Goal: Navigation & Orientation: Understand site structure

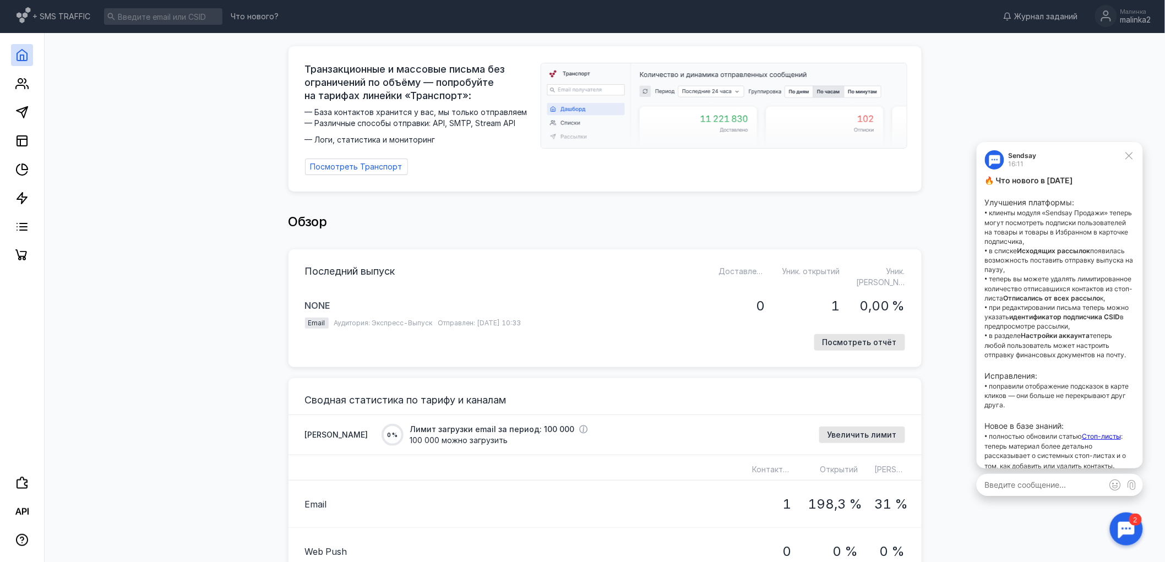
click at [1124, 156] on icon at bounding box center [1129, 155] width 10 height 10
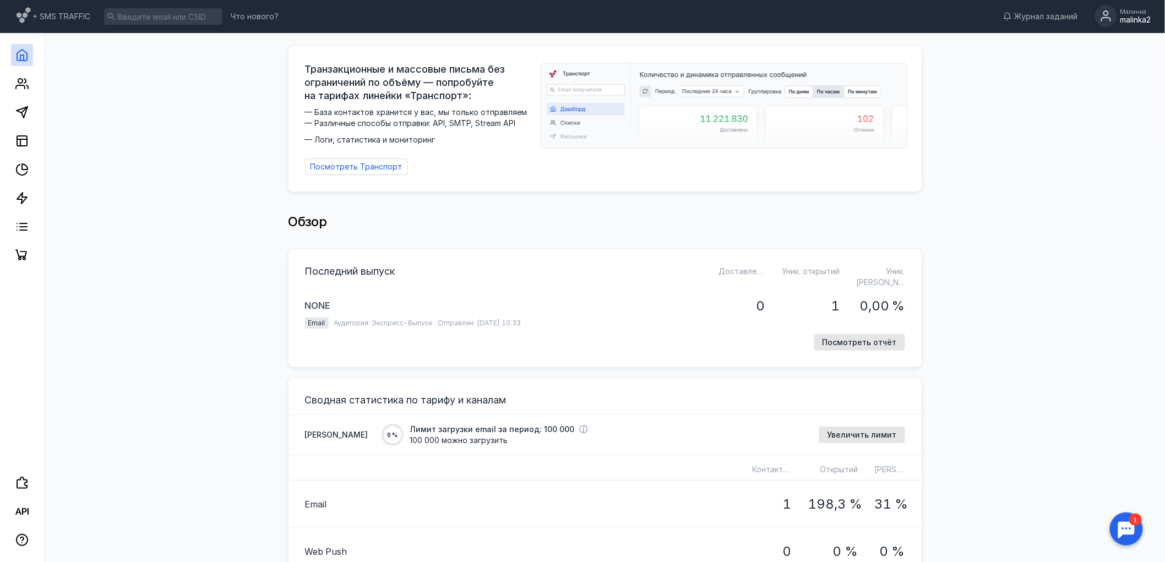
click at [1136, 15] on div "malinka2" at bounding box center [1135, 19] width 31 height 9
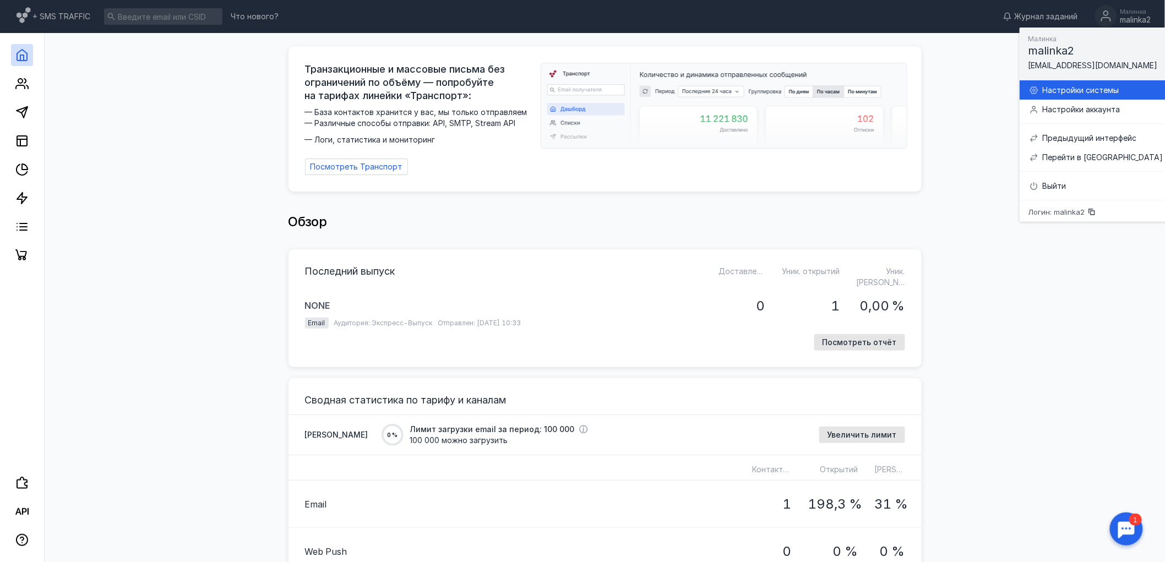
click at [1076, 90] on div "Настройки системы" at bounding box center [1102, 90] width 121 height 11
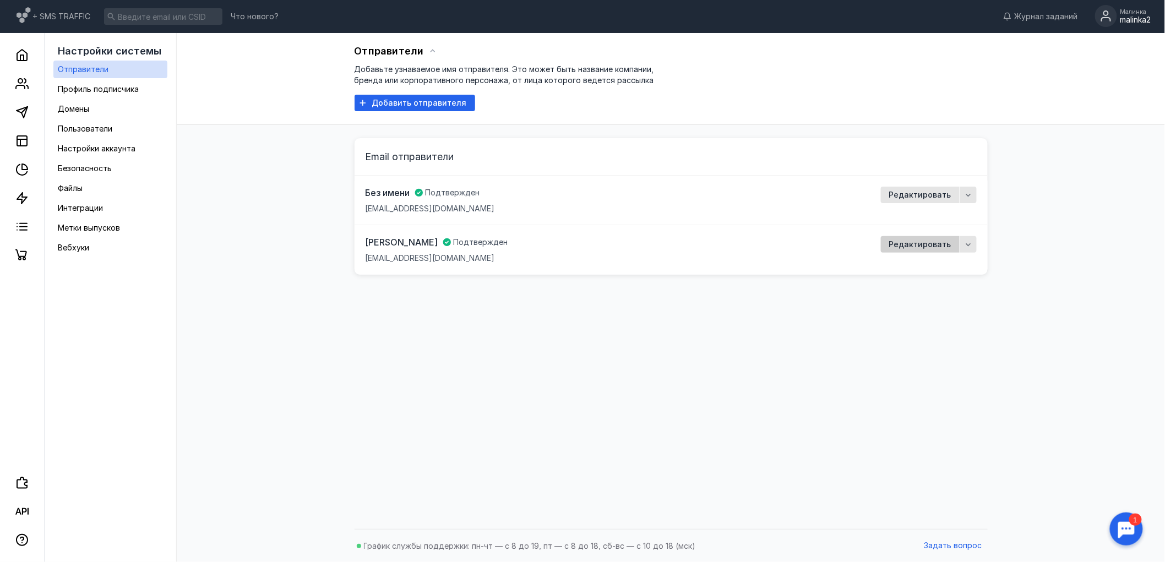
click at [932, 244] on span "Редактировать" at bounding box center [920, 244] width 62 height 9
click at [969, 243] on icon "button" at bounding box center [968, 244] width 9 height 9
drag, startPoint x: 616, startPoint y: 410, endPoint x: 426, endPoint y: 355, distance: 197.9
click at [614, 409] on div "Отправители Добавьте узнаваемое имя отправителя. Это может быть название компан…" at bounding box center [671, 278] width 966 height 491
drag, startPoint x: 413, startPoint y: 257, endPoint x: 326, endPoint y: 259, distance: 87.0
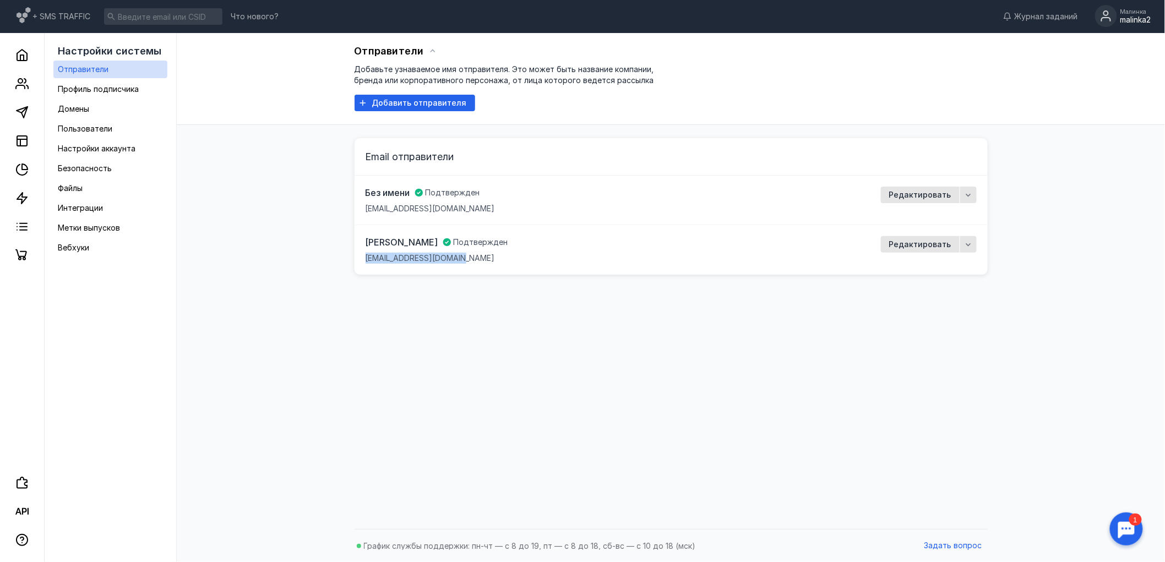
click at [326, 259] on div "Отправители Добавьте узнаваемое имя отправителя. Это может быть название компан…" at bounding box center [671, 278] width 966 height 491
copy span "[EMAIL_ADDRESS][DOMAIN_NAME]"
click at [226, 191] on div "Отправители Добавьте узнаваемое имя отправителя. Это может быть название компан…" at bounding box center [671, 278] width 966 height 491
click at [108, 86] on span "Профиль подписчика" at bounding box center [98, 88] width 81 height 9
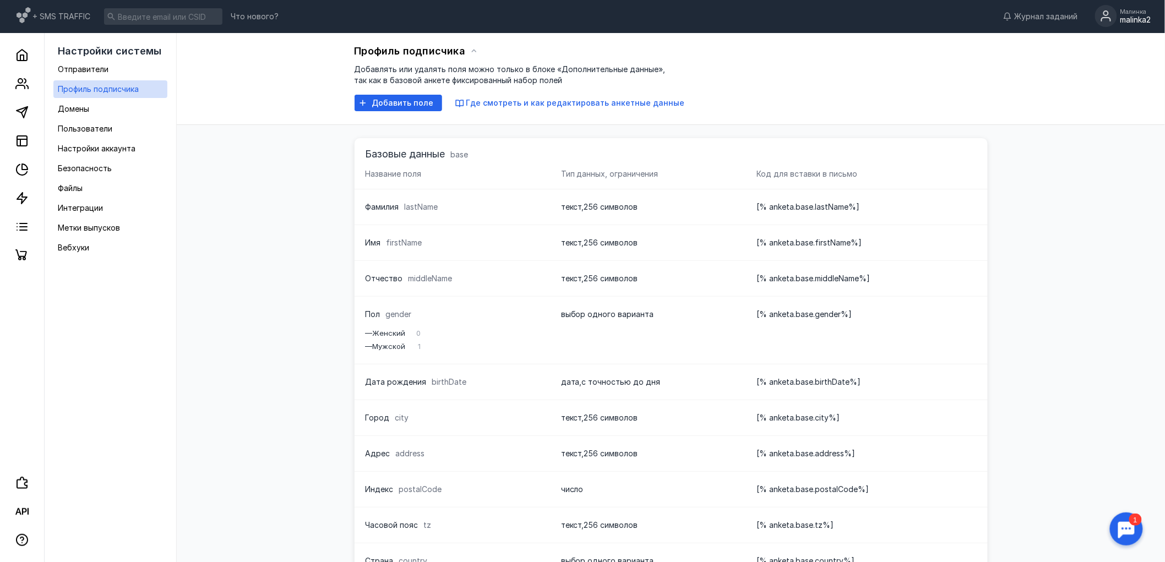
click at [306, 190] on div "Профиль подписчика Добавлять или удалять поля можно только в блоке «Дополнитель…" at bounding box center [671, 427] width 966 height 788
click at [116, 114] on link "Домены" at bounding box center [110, 109] width 114 height 18
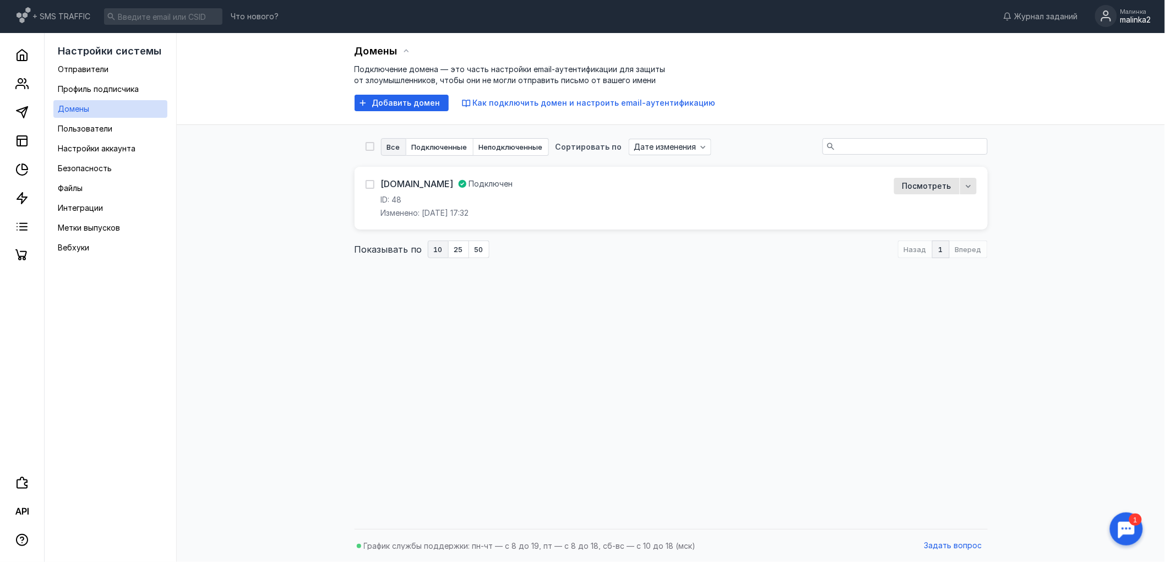
click at [393, 358] on div "Домены Подключение домена — это часть настройки email-аутентификации для защиты…" at bounding box center [671, 278] width 966 height 491
click at [969, 184] on icon "button" at bounding box center [968, 186] width 9 height 9
drag, startPoint x: 1090, startPoint y: 285, endPoint x: 929, endPoint y: 202, distance: 181.5
click at [1090, 285] on div "Домены Подключение домена — это часть настройки email-аутентификации для защиты…" at bounding box center [671, 278] width 966 height 491
click at [927, 186] on span "Посмотреть" at bounding box center [926, 186] width 49 height 9
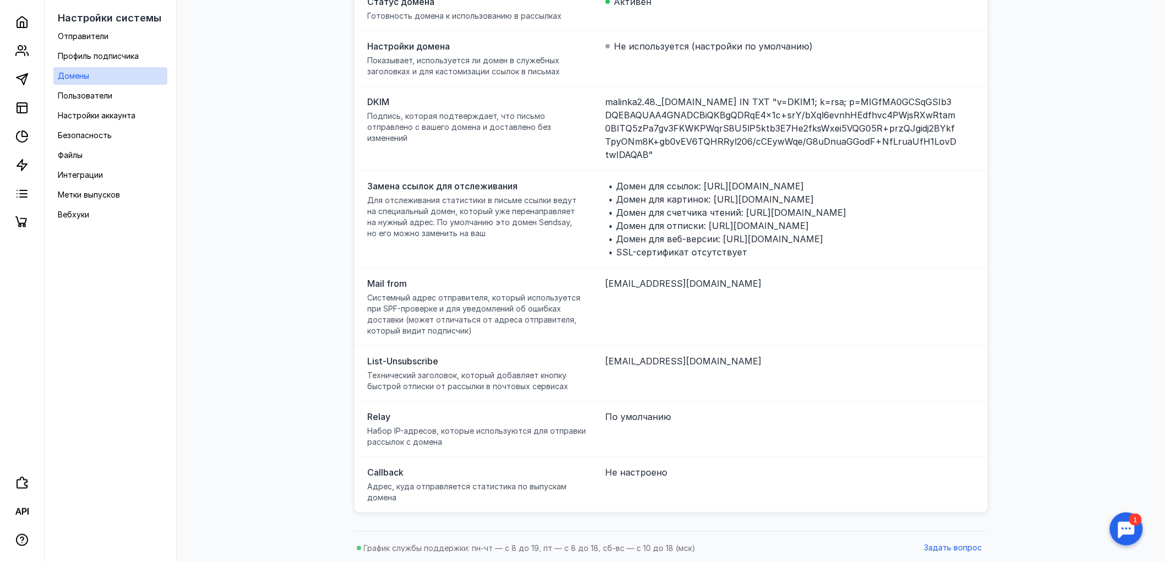
scroll to position [120, 0]
click at [303, 302] on div "Домены ID 48 [DOMAIN_NAME] Проверить Изменено: [DATE] 17:32 Статус домена Готов…" at bounding box center [671, 218] width 966 height 611
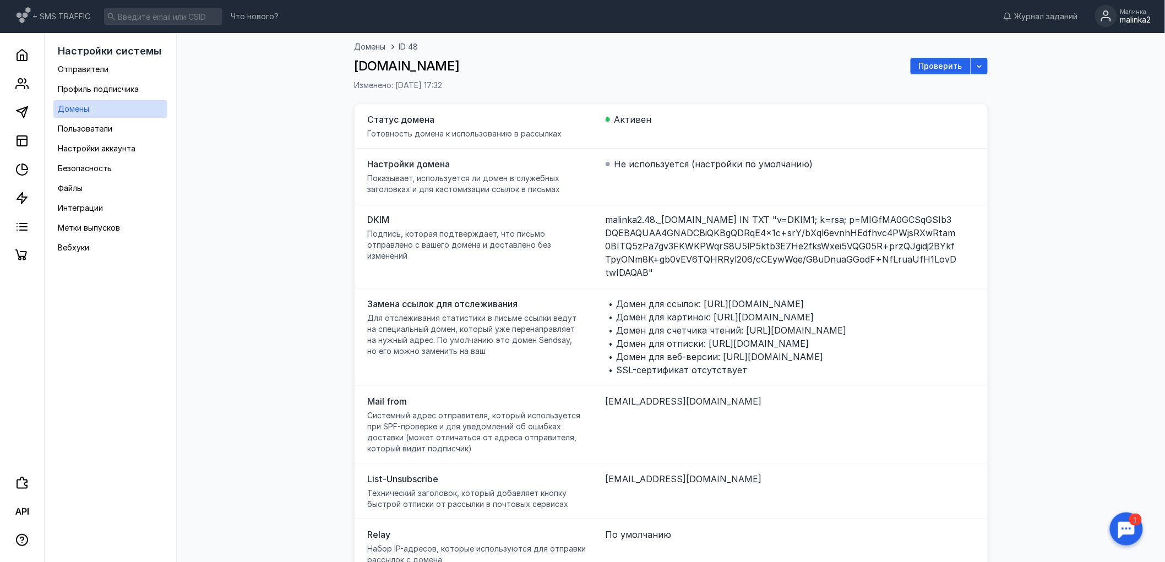
click at [219, 238] on div "Домены ID 48 [DOMAIN_NAME] Проверить Изменено: [DATE] 17:32 Статус домена Готов…" at bounding box center [671, 338] width 966 height 611
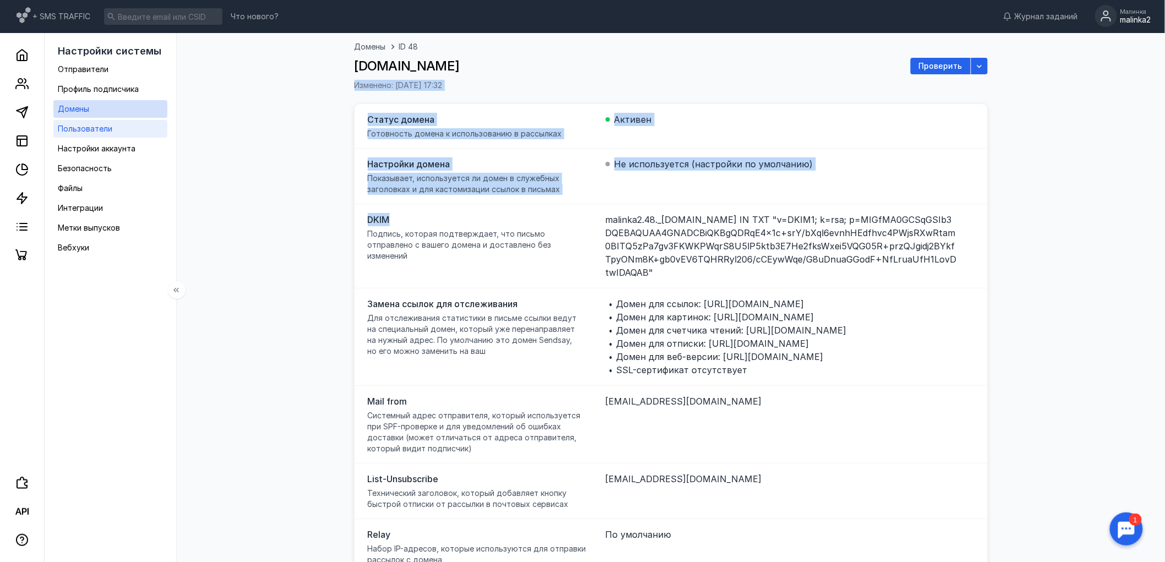
click at [103, 132] on span "Пользователи" at bounding box center [85, 128] width 55 height 9
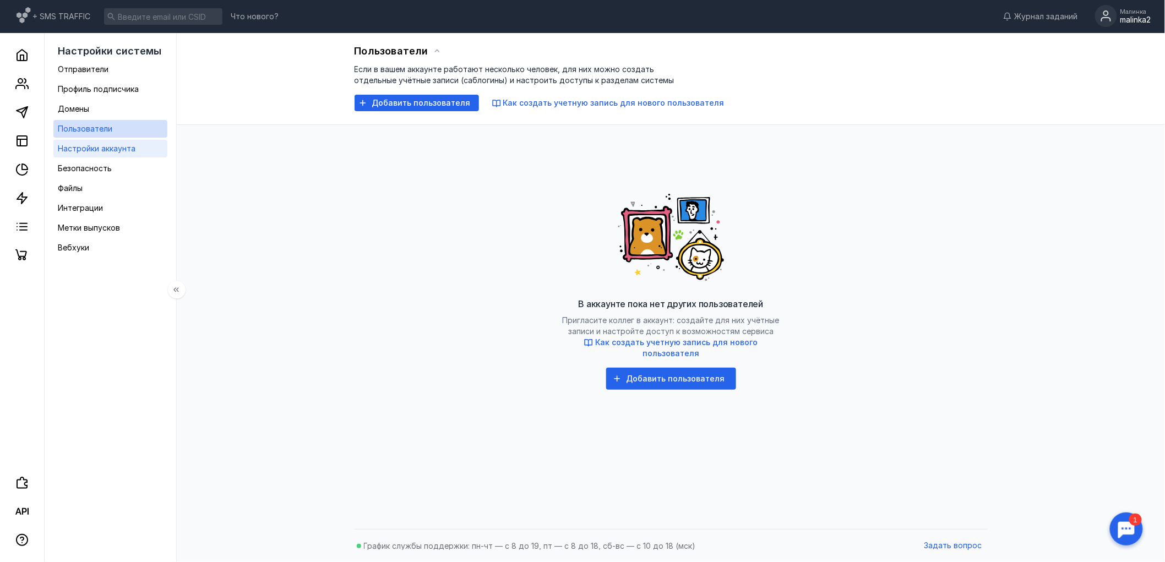
click at [86, 150] on span "Настройки аккаунта" at bounding box center [97, 148] width 78 height 9
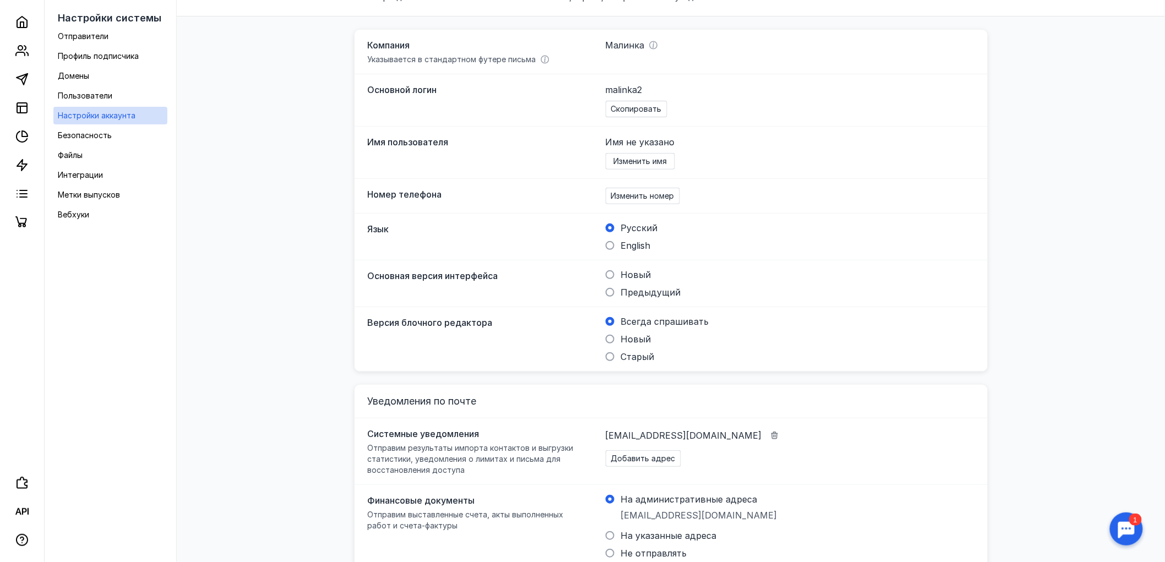
scroll to position [173, 0]
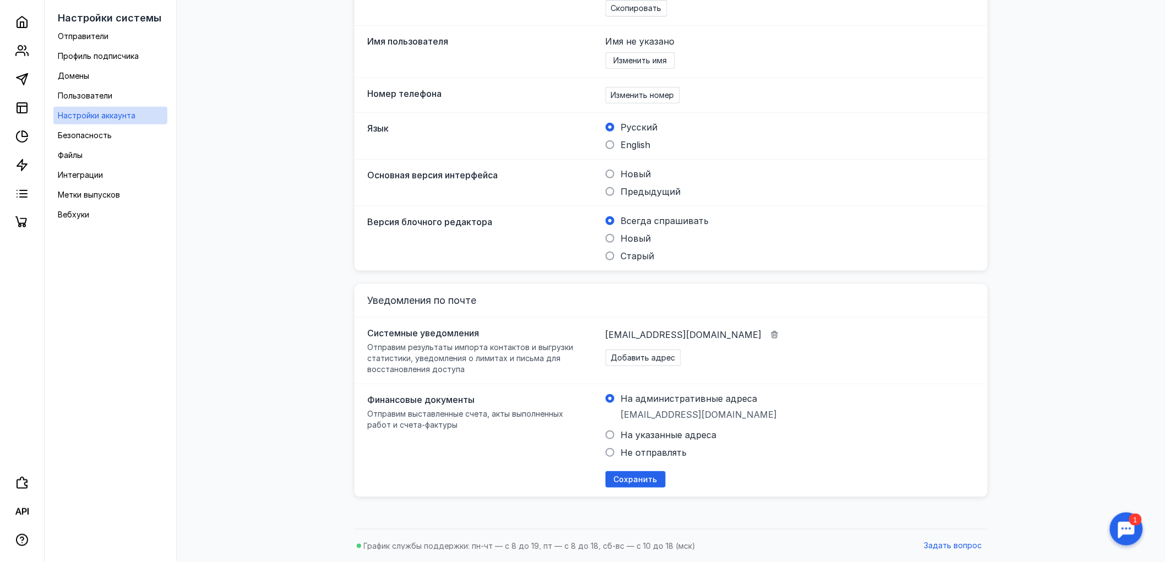
click at [301, 309] on div "Настройки аккаунта В этом разделе вы можете изменить имя пользователя, пароль, …" at bounding box center [671, 191] width 966 height 663
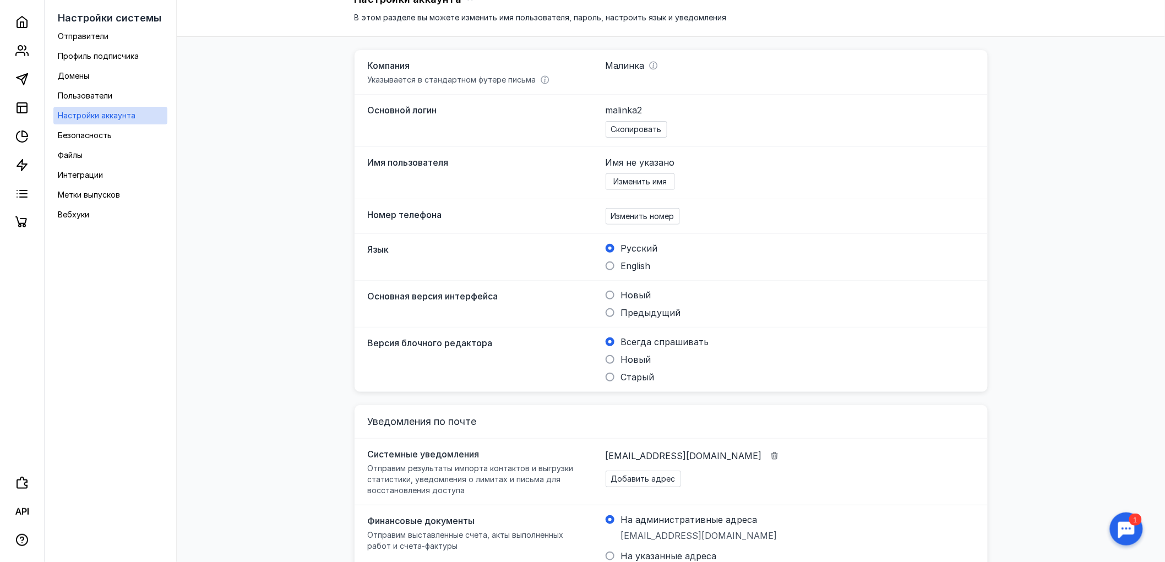
scroll to position [0, 0]
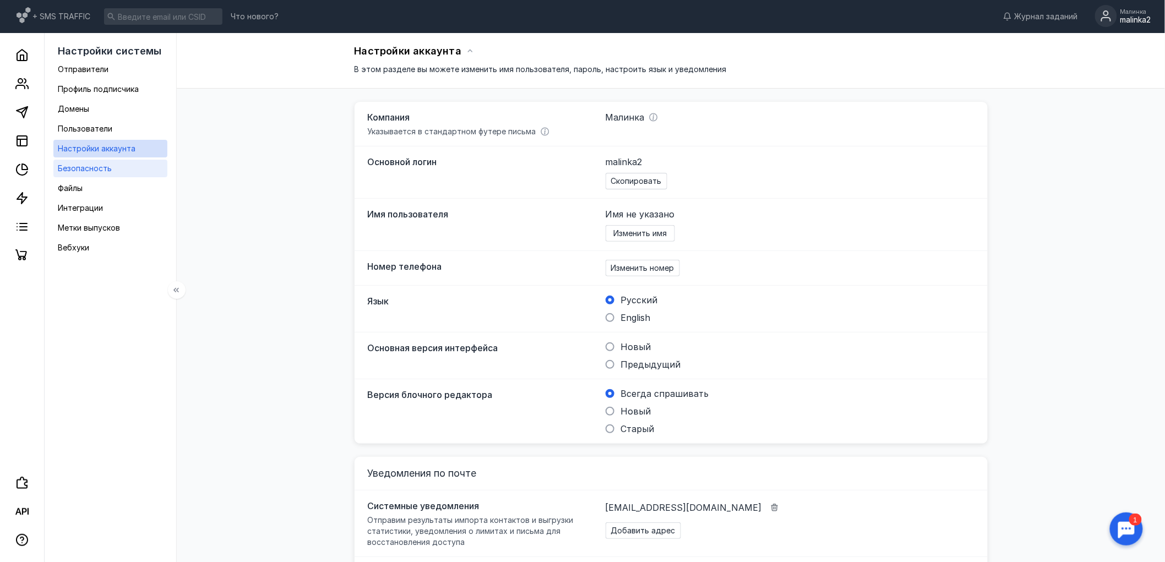
click at [94, 167] on span "Безопасность" at bounding box center [85, 168] width 54 height 9
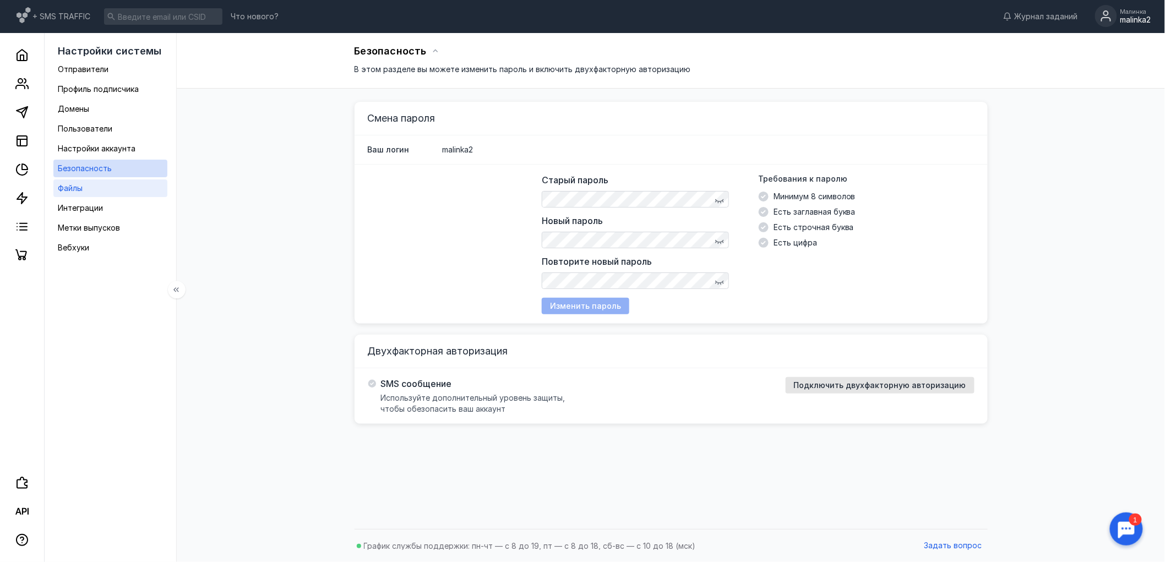
click at [90, 191] on link "Файлы" at bounding box center [110, 188] width 114 height 18
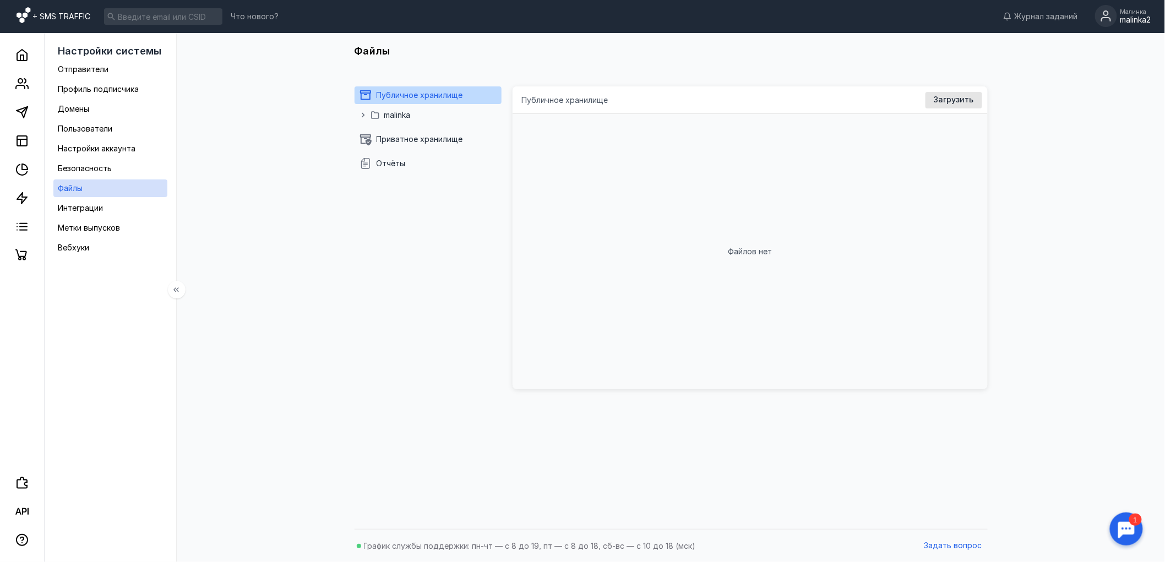
click at [40, 7] on link "+ SMS TRAFFIC" at bounding box center [54, 17] width 74 height 22
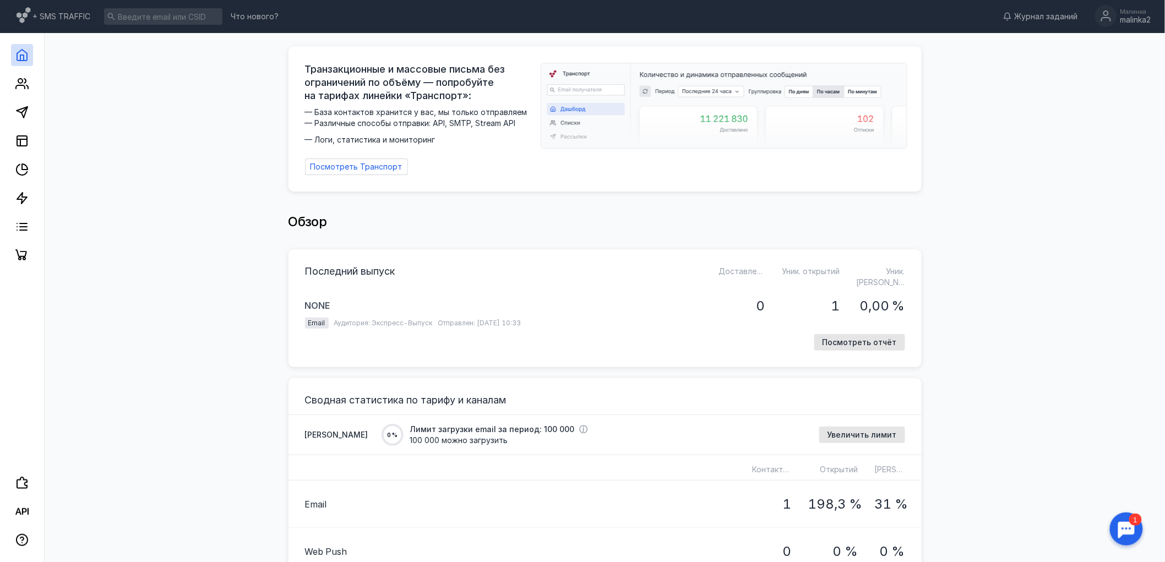
click at [1143, 13] on div "Малинка" at bounding box center [1135, 11] width 31 height 7
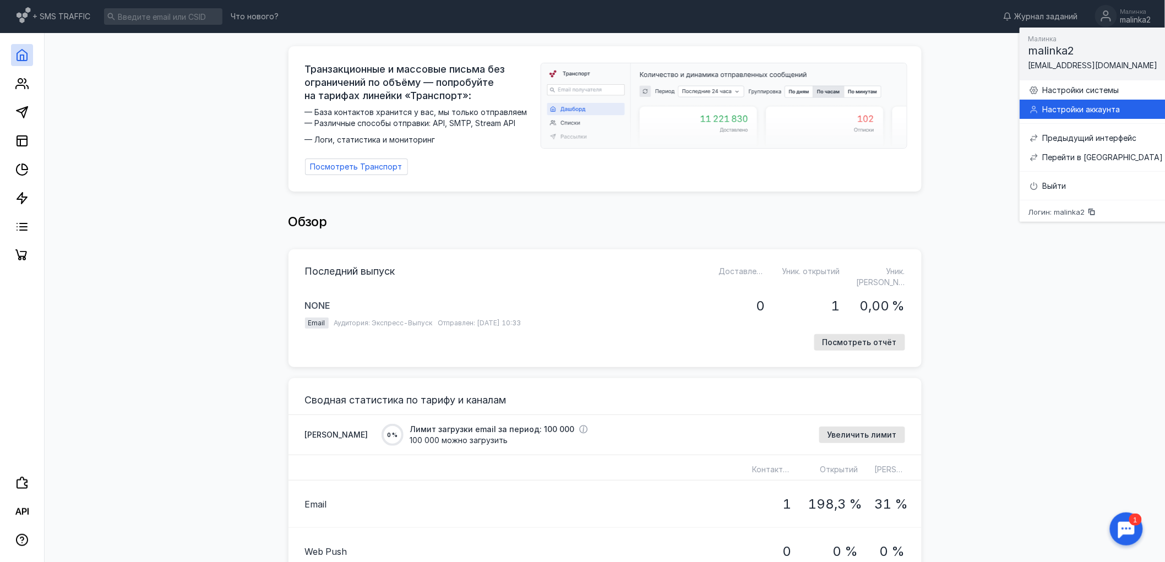
click at [1079, 108] on div "Настройки аккаунта" at bounding box center [1102, 109] width 121 height 11
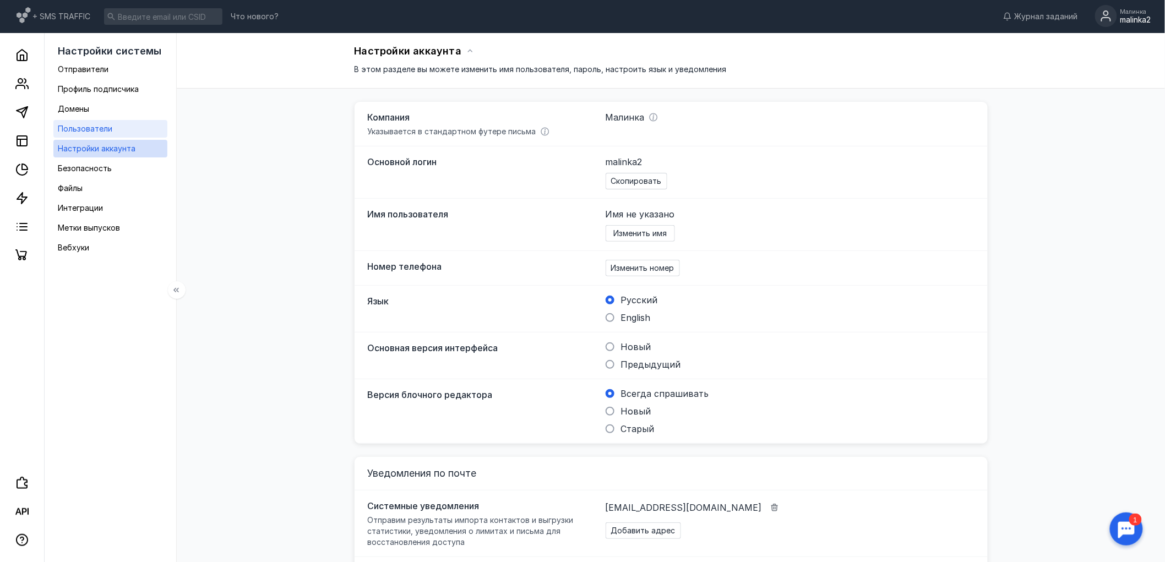
click at [80, 121] on link "Пользователи" at bounding box center [110, 129] width 114 height 18
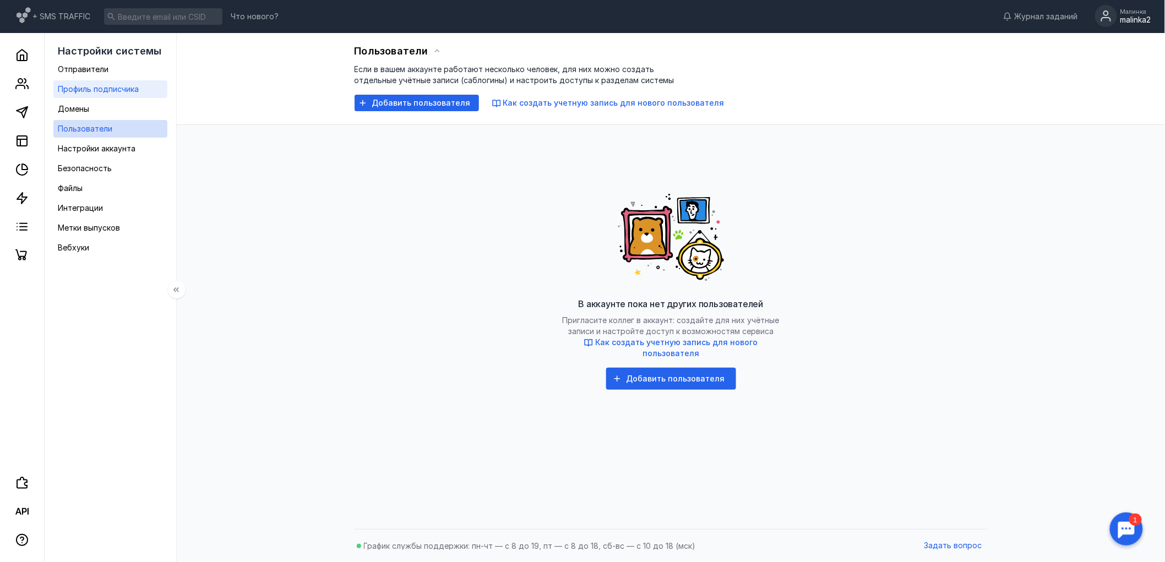
click at [102, 83] on div "Профиль подписчика" at bounding box center [98, 89] width 81 height 13
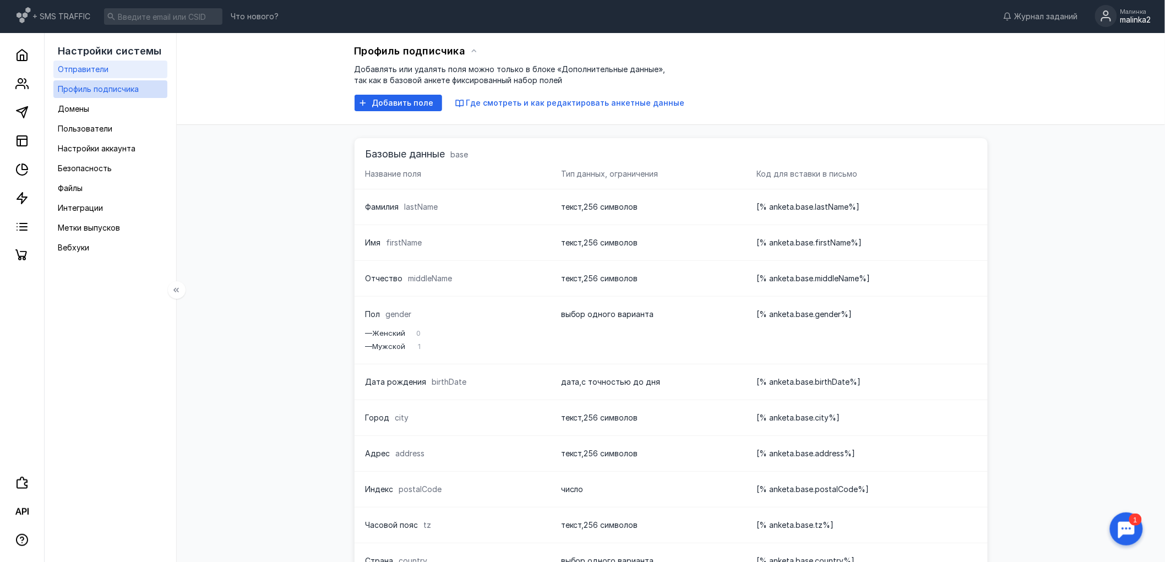
click at [100, 68] on span "Отправители" at bounding box center [83, 68] width 51 height 9
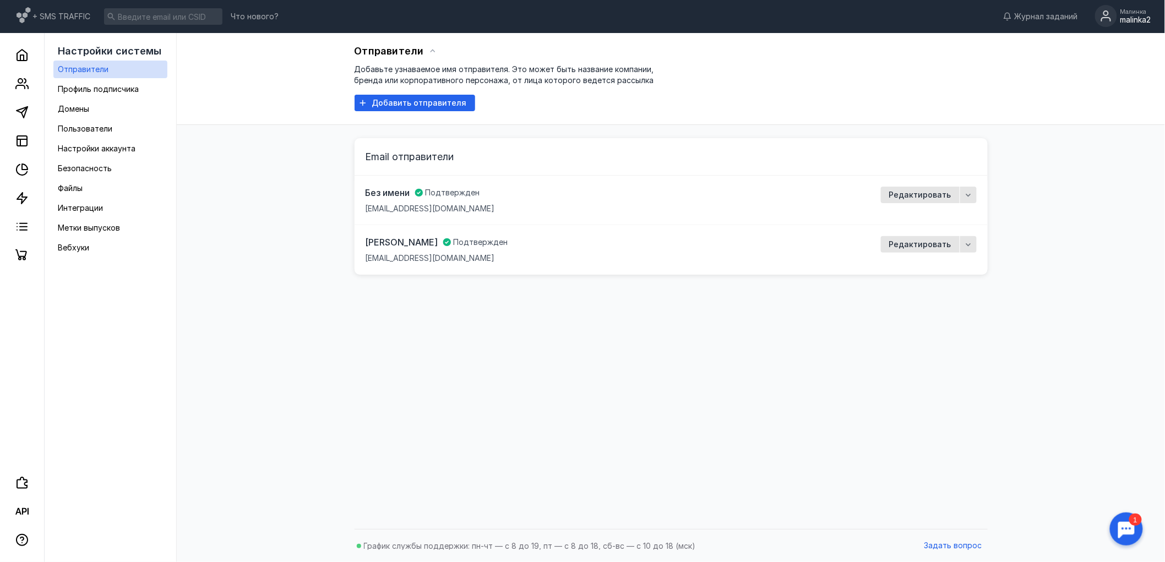
click at [383, 339] on div "Отправители Добавьте узнаваемое имя отправителя. Это может быть название компан…" at bounding box center [671, 278] width 966 height 491
click at [965, 240] on icon "button" at bounding box center [968, 244] width 9 height 9
drag, startPoint x: 951, startPoint y: 395, endPoint x: 950, endPoint y: 358, distance: 37.5
click at [954, 394] on div "Отправители Добавьте узнаваемое имя отправителя. Это может быть название компан…" at bounding box center [671, 278] width 966 height 491
click at [910, 243] on span "Редактировать" at bounding box center [920, 244] width 62 height 9
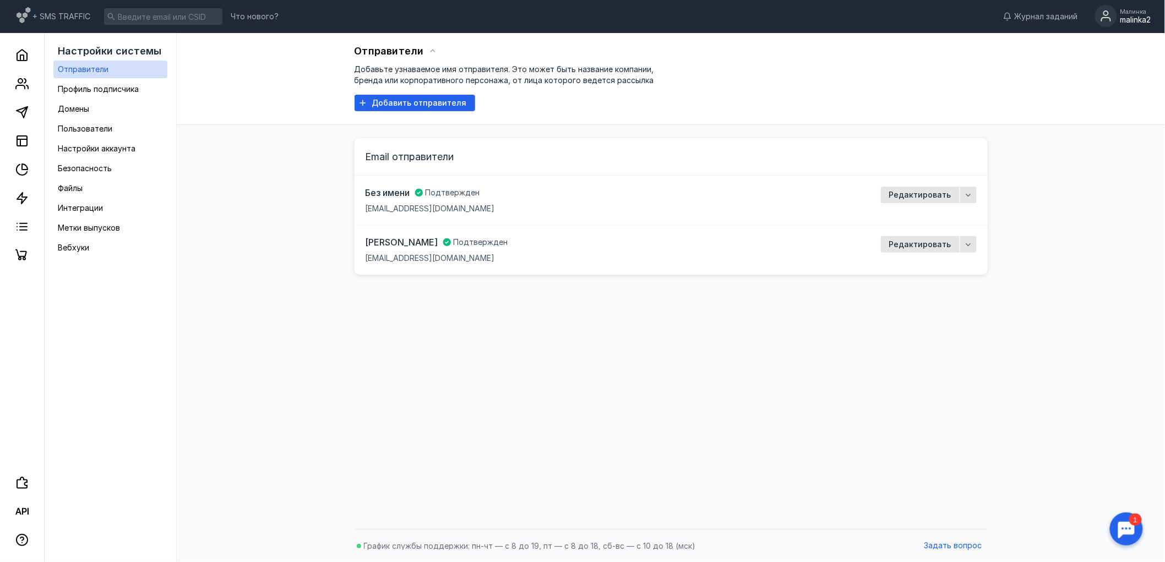
click at [773, 345] on div "Отправители Добавьте узнаваемое имя отправителя. Это может быть название компан…" at bounding box center [671, 278] width 966 height 491
click at [210, 216] on div "Отправители Добавьте узнаваемое имя отправителя. Это может быть название компан…" at bounding box center [671, 278] width 966 height 491
click at [542, 318] on div "Отправители Добавьте узнаваемое имя отправителя. Это может быть название компан…" at bounding box center [671, 278] width 966 height 491
click at [472, 263] on div "Malinka Подтвержден [EMAIL_ADDRESS][DOMAIN_NAME]" at bounding box center [617, 250] width 502 height 28
click at [382, 241] on span "[PERSON_NAME]" at bounding box center [402, 242] width 73 height 12
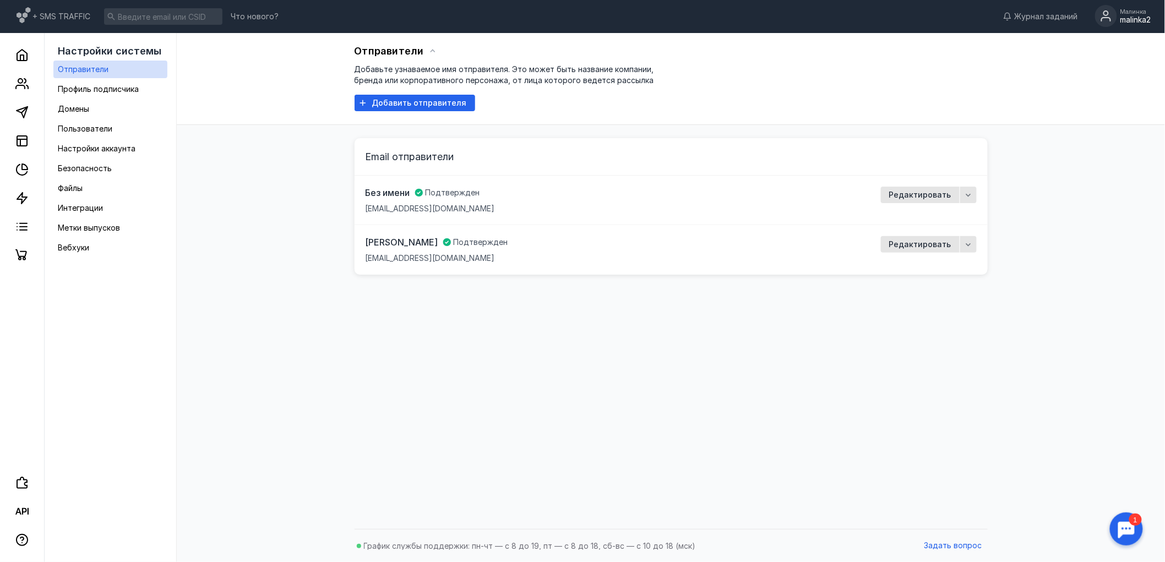
drag, startPoint x: 498, startPoint y: 255, endPoint x: 544, endPoint y: 284, distance: 54.4
click at [504, 266] on div "Malinka Подтвержден [EMAIL_ADDRESS][DOMAIN_NAME] Редактировать" at bounding box center [671, 250] width 633 height 50
click at [561, 325] on div "Отправители Добавьте узнаваемое имя отправителя. Это может быть название компан…" at bounding box center [671, 278] width 966 height 491
click at [471, 325] on div "Отправители Добавьте узнаваемое имя отправителя. Это может быть название компан…" at bounding box center [671, 278] width 966 height 491
click at [81, 149] on span "Настройки аккаунта" at bounding box center [97, 148] width 78 height 9
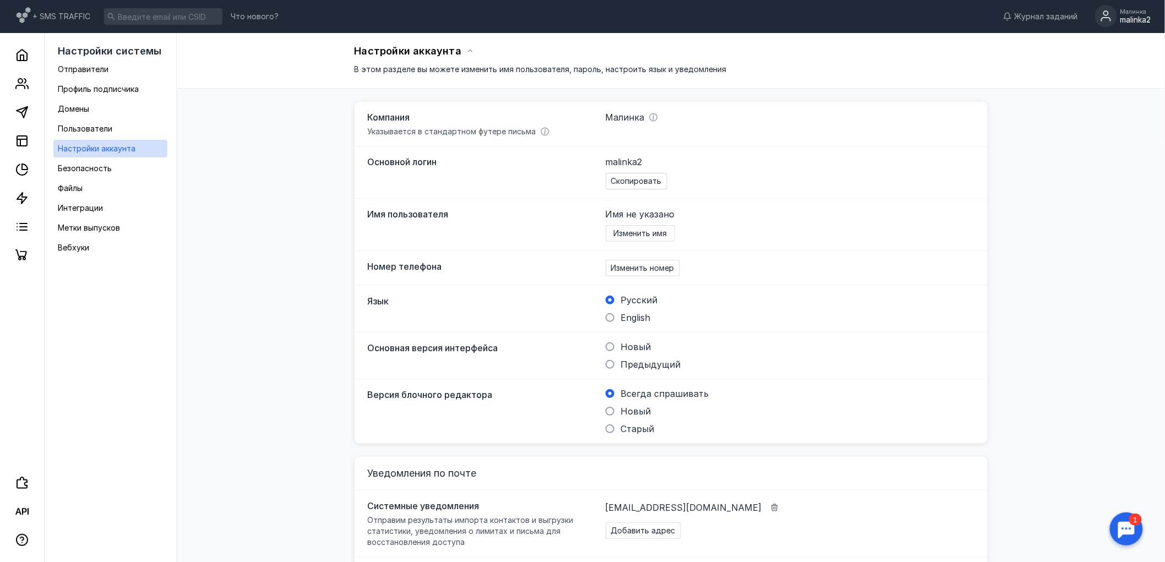
click at [265, 188] on div "Настройки аккаунта В этом разделе вы можете изменить имя пользователя, пароль, …" at bounding box center [671, 364] width 966 height 663
click at [26, 228] on icon at bounding box center [21, 226] width 13 height 13
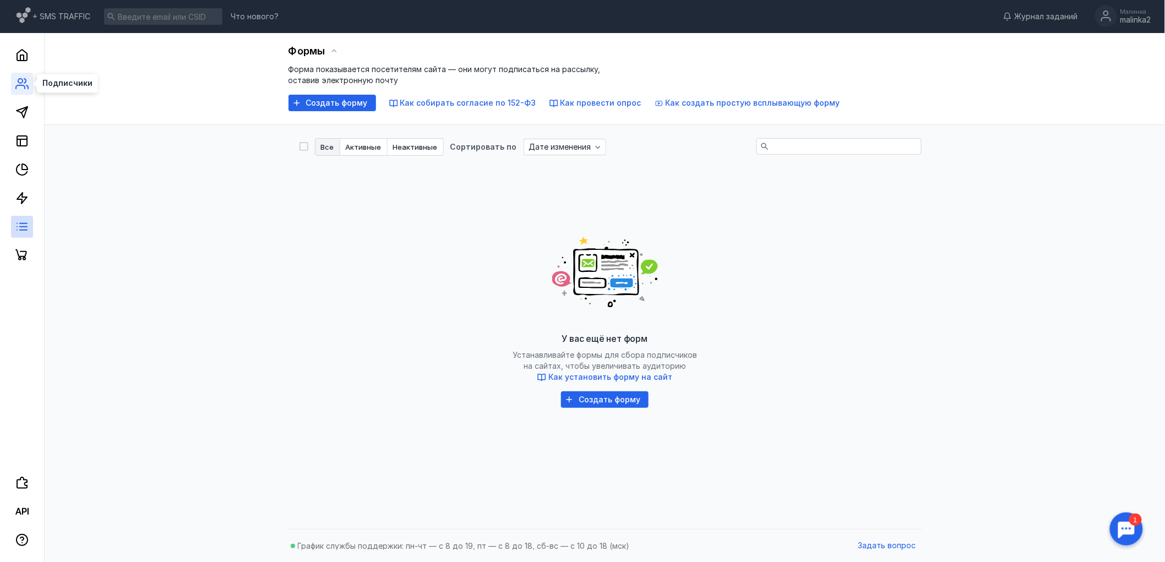
click at [20, 83] on circle at bounding box center [20, 81] width 4 height 4
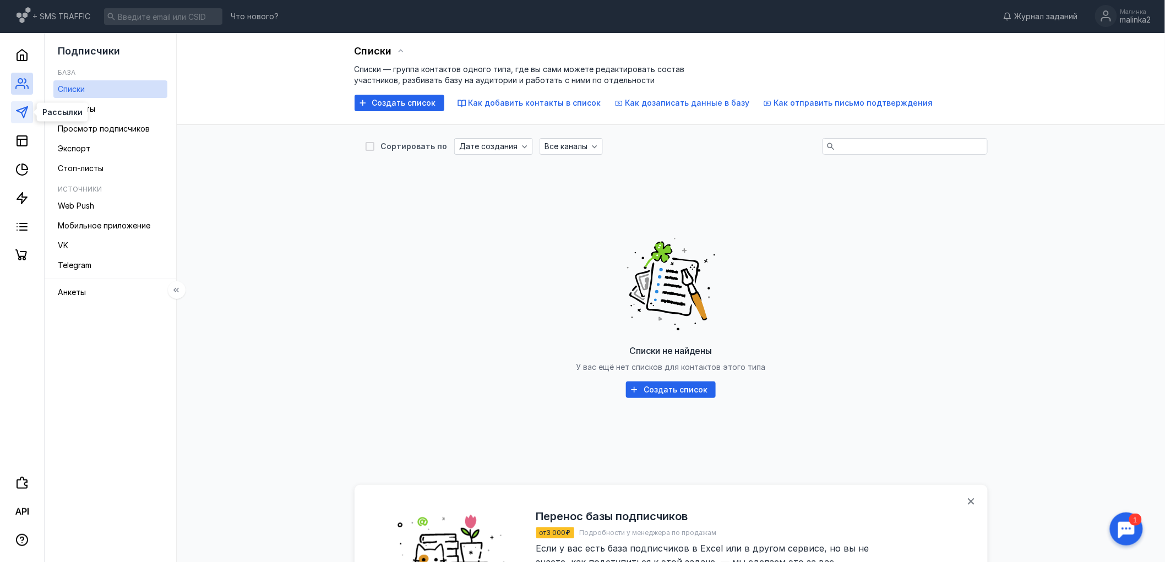
click at [20, 112] on polygon at bounding box center [22, 112] width 11 height 11
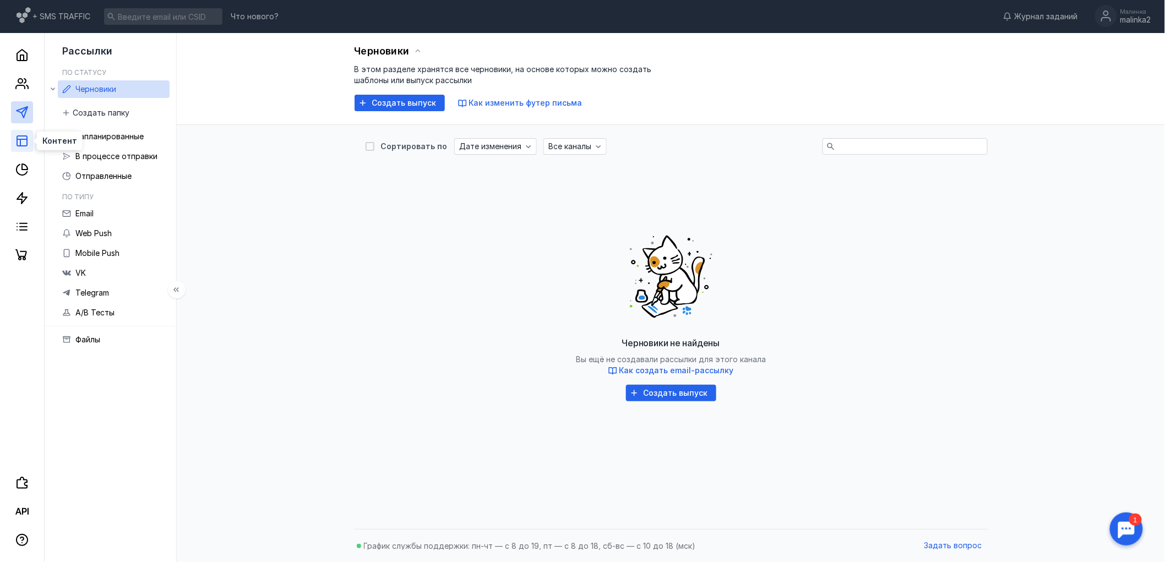
click at [19, 141] on icon at bounding box center [21, 140] width 13 height 13
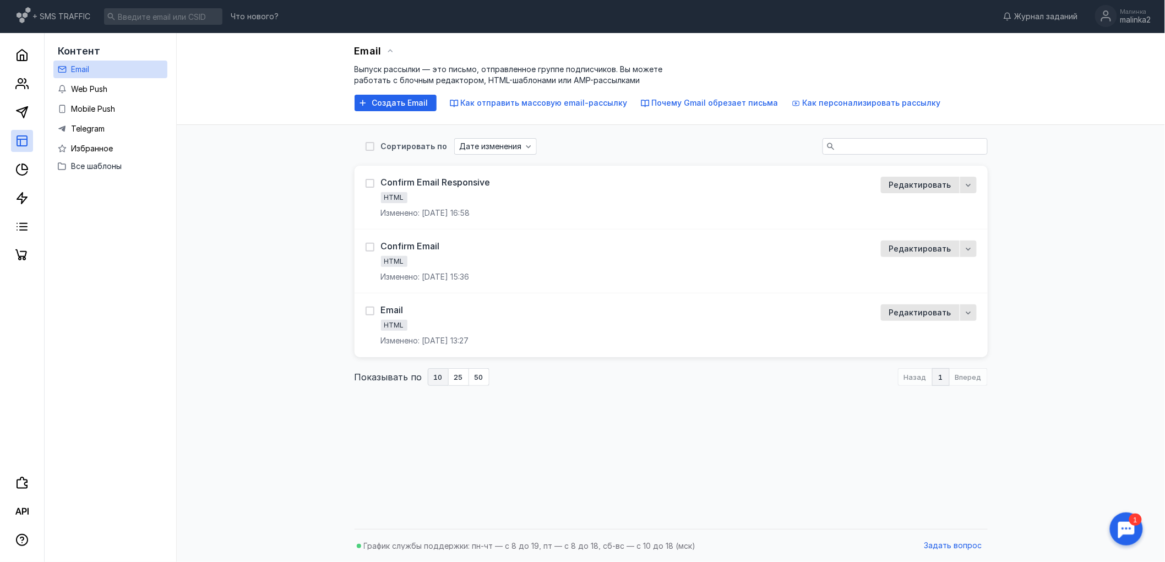
click at [304, 340] on div "Email Выпуск рассылки — это письмо, отправленное группе подписчиков. Вы можете …" at bounding box center [671, 278] width 966 height 491
click at [252, 390] on div "Email Выпуск рассылки — это письмо, отправленное группе подписчиков. Вы можете …" at bounding box center [671, 278] width 966 height 491
click at [22, 166] on icon at bounding box center [25, 167] width 6 height 6
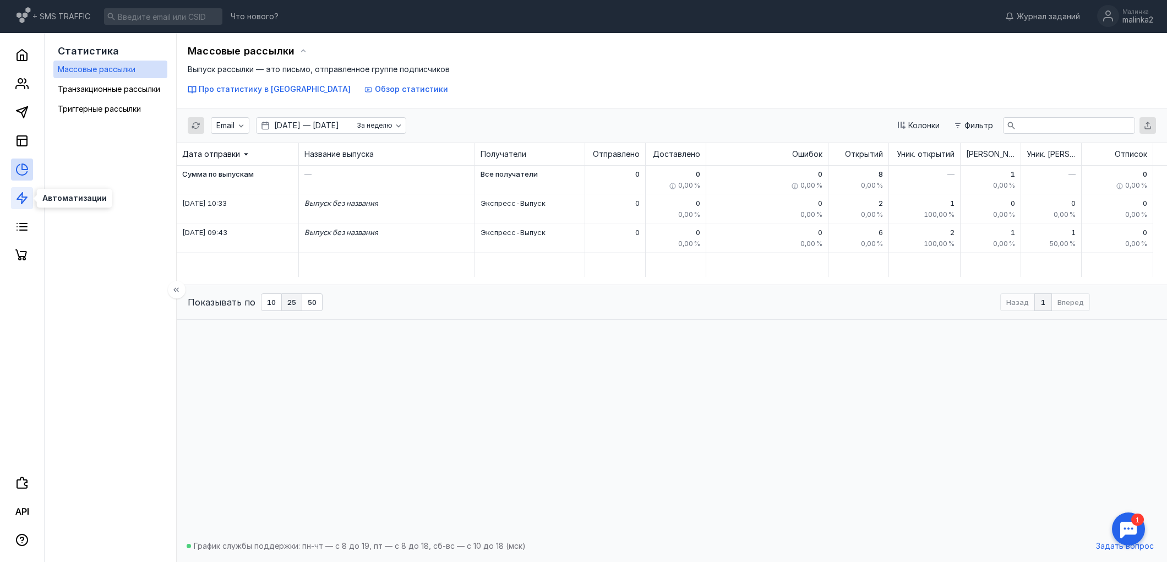
click at [23, 198] on icon at bounding box center [21, 198] width 13 height 13
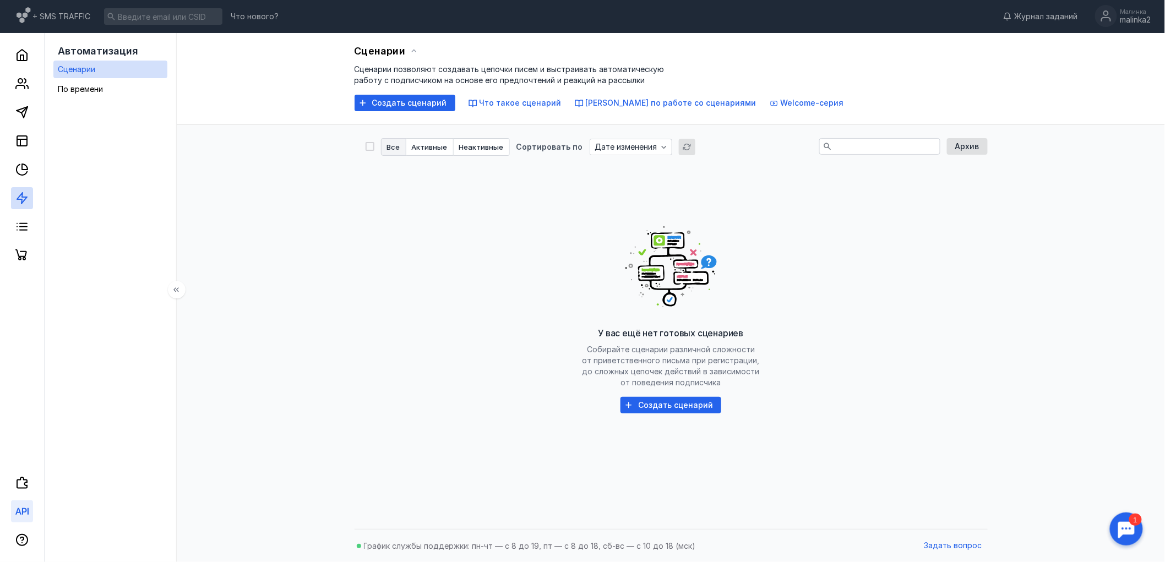
click at [23, 511] on icon at bounding box center [24, 511] width 5 height 7
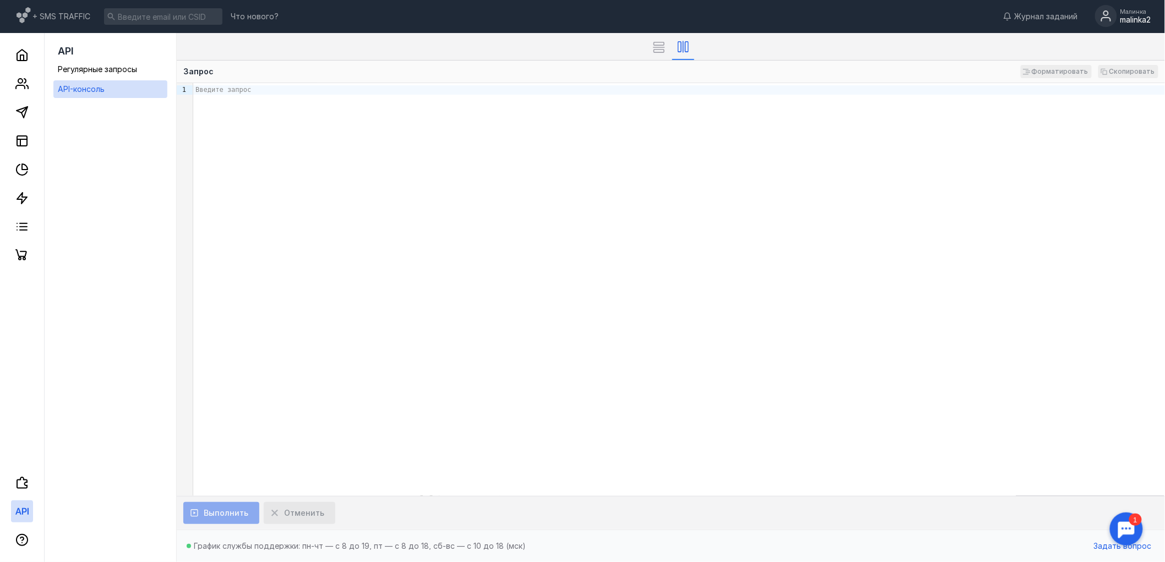
click at [1120, 12] on div "Малинка" at bounding box center [1135, 11] width 31 height 7
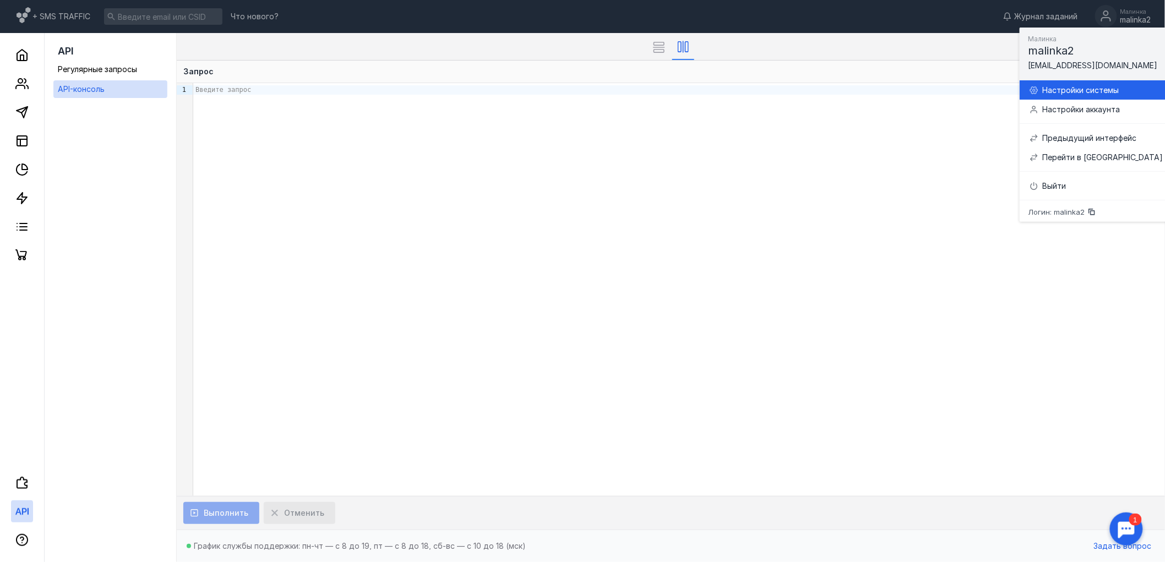
click at [1080, 97] on div "Настройки системы" at bounding box center [1096, 89] width 134 height 19
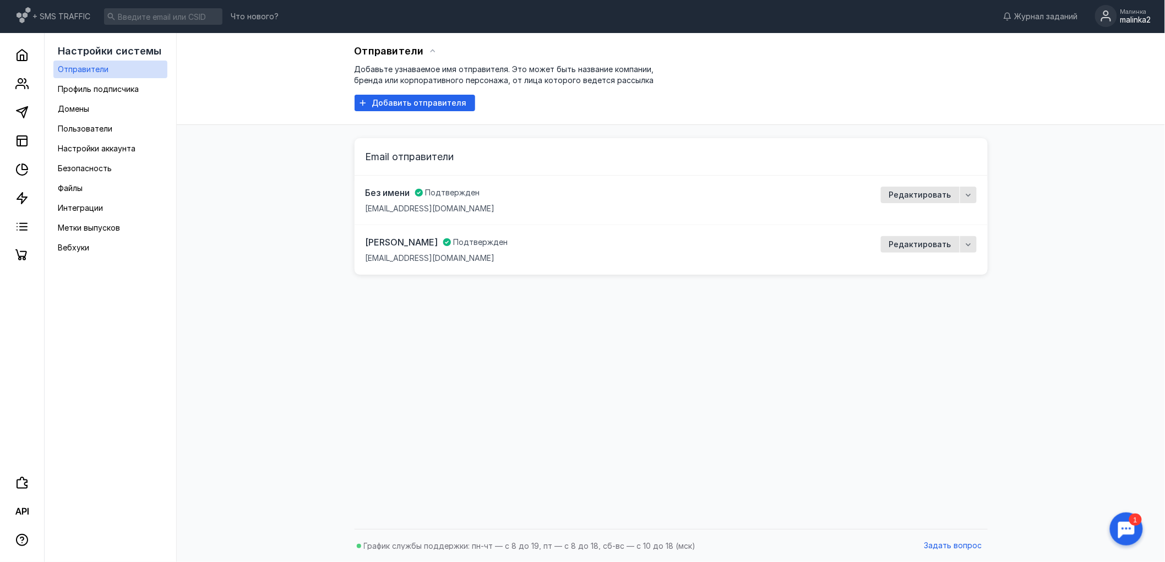
click at [482, 308] on div "Отправители Добавьте узнаваемое имя отправителя. Это может быть название компан…" at bounding box center [671, 278] width 966 height 491
click at [662, 314] on div "Отправители Добавьте узнаваемое имя отправителя. Это может быть название компан…" at bounding box center [671, 278] width 966 height 491
